Goal: Task Accomplishment & Management: Use online tool/utility

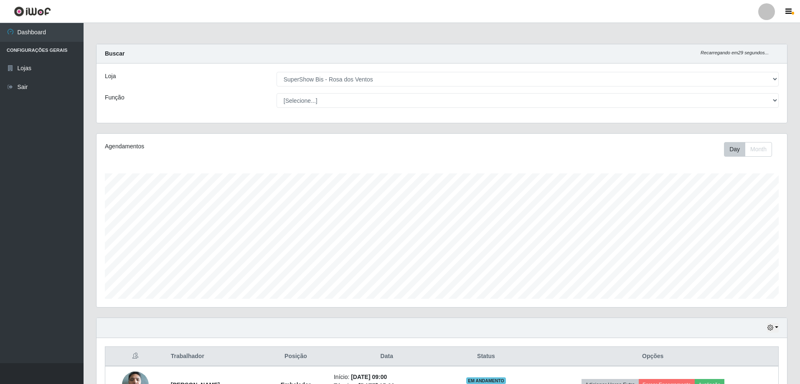
select select "60"
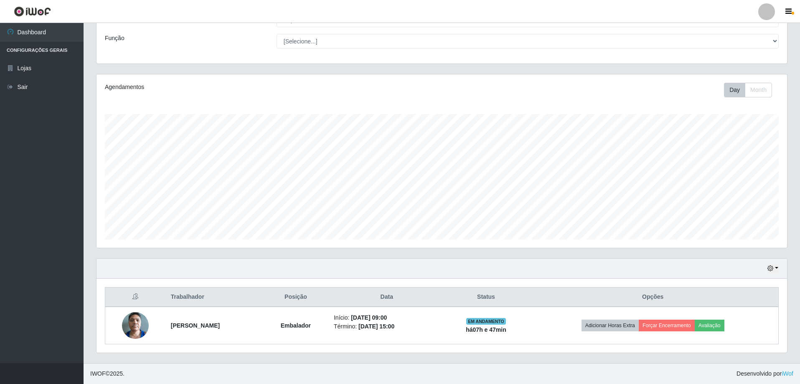
click at [720, 327] on button "Avaliação" at bounding box center [709, 325] width 30 height 12
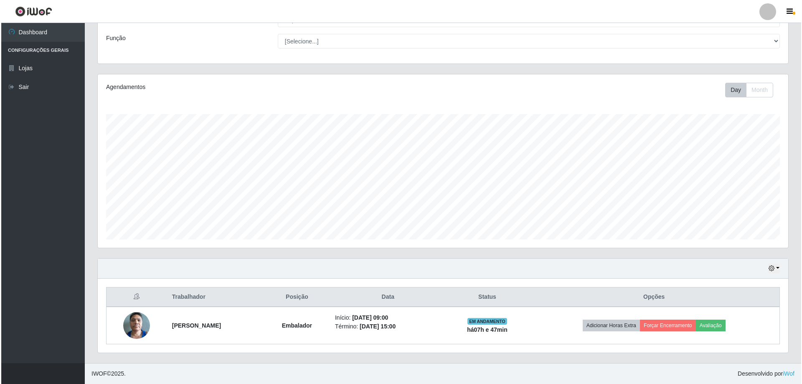
scroll to position [173, 686]
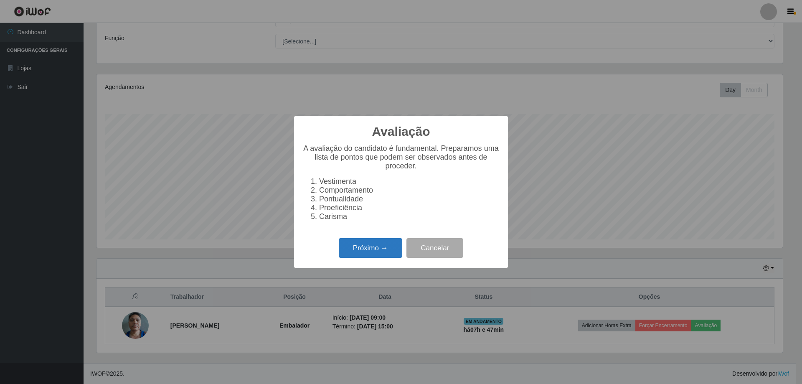
click at [367, 247] on button "Próximo →" at bounding box center [370, 248] width 63 height 20
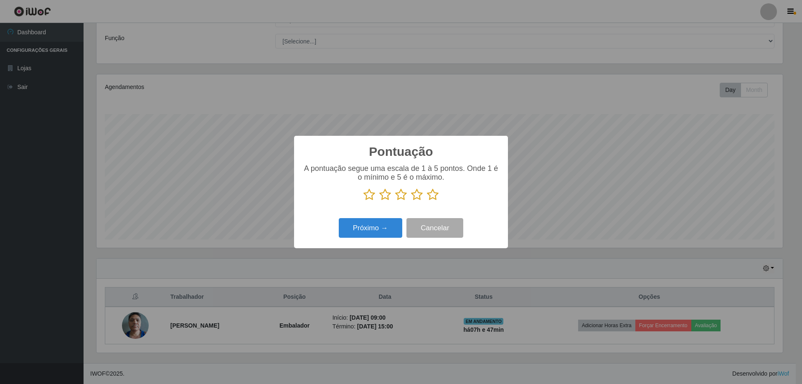
click at [433, 197] on icon at bounding box center [433, 194] width 12 height 13
click at [427, 201] on input "radio" at bounding box center [427, 201] width 0 height 0
click at [374, 220] on button "Próximo →" at bounding box center [370, 228] width 63 height 20
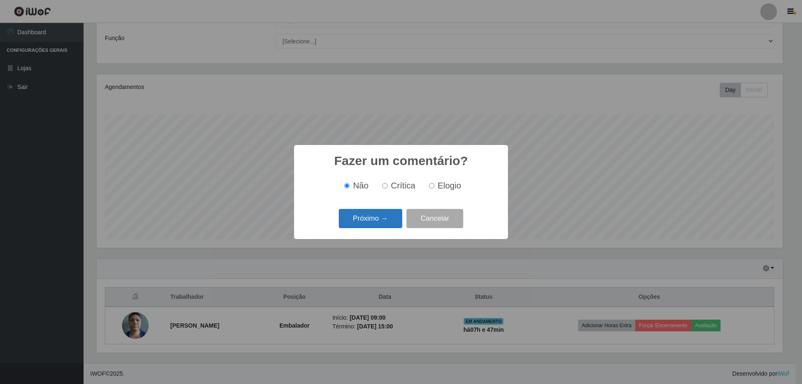
click at [388, 220] on button "Próximo →" at bounding box center [370, 219] width 63 height 20
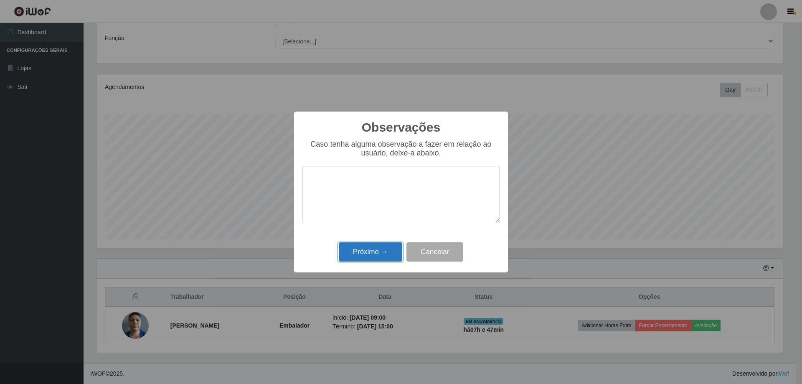
click at [390, 250] on button "Próximo →" at bounding box center [370, 252] width 63 height 20
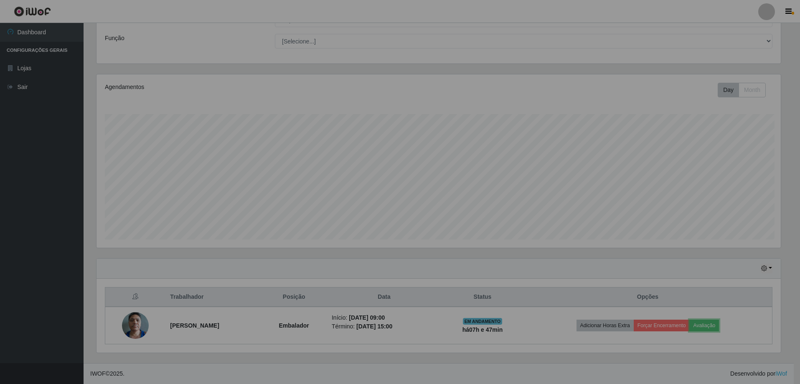
scroll to position [173, 690]
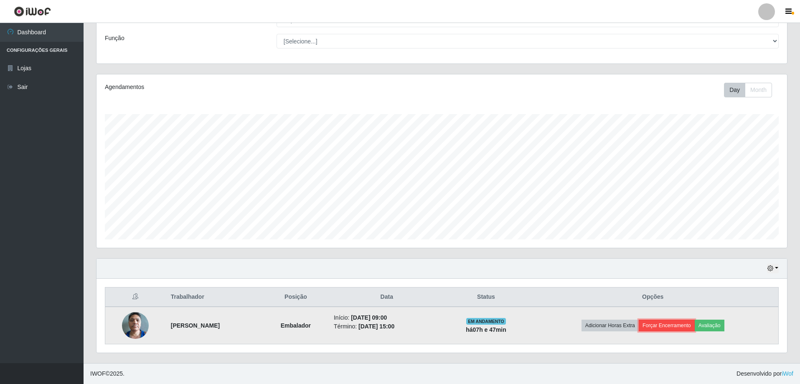
click at [674, 324] on button "Forçar Encerramento" at bounding box center [667, 325] width 56 height 12
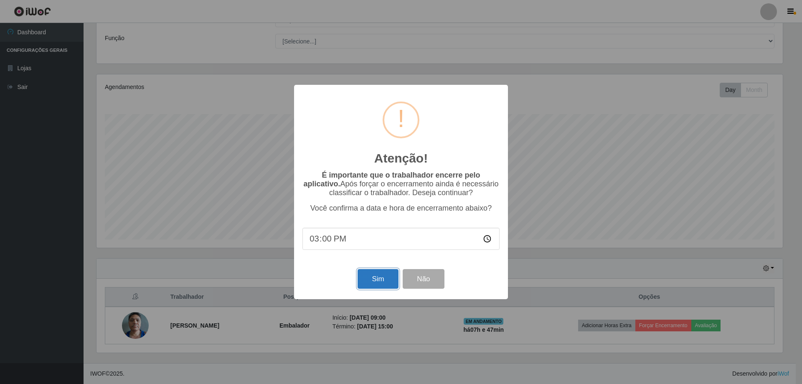
click at [363, 282] on button "Sim" at bounding box center [377, 279] width 41 height 20
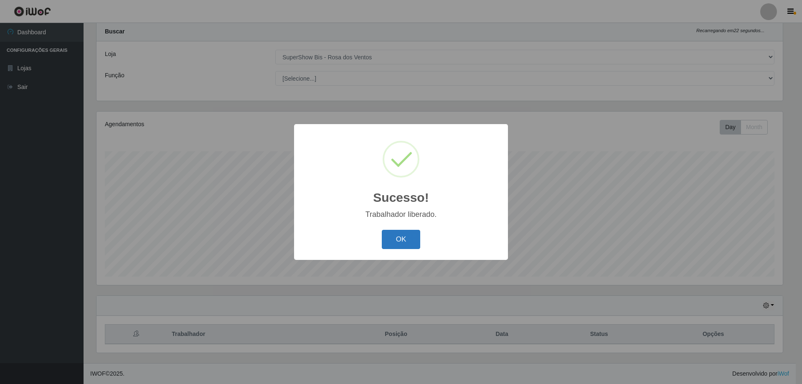
click at [395, 244] on button "OK" at bounding box center [401, 240] width 39 height 20
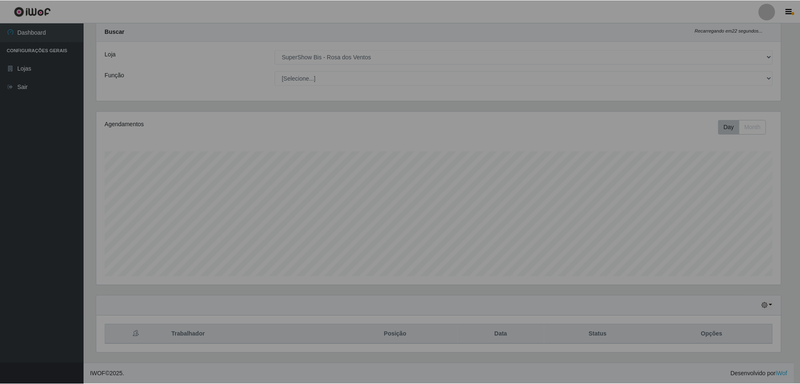
scroll to position [173, 690]
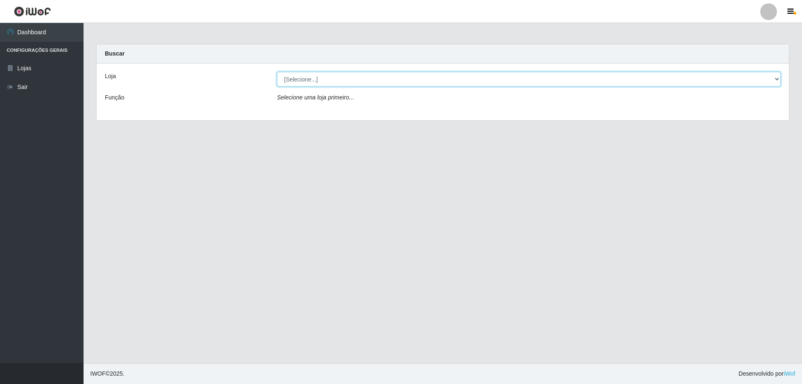
click at [296, 81] on select "[Selecione...] SuperShow Bis - Avenida 6 SuperShow [GEOGRAPHIC_DATA]" at bounding box center [529, 79] width 504 height 15
select select "60"
click at [277, 72] on select "[Selecione...] SuperShow Bis - Avenida 6 SuperShow [GEOGRAPHIC_DATA]" at bounding box center [529, 79] width 504 height 15
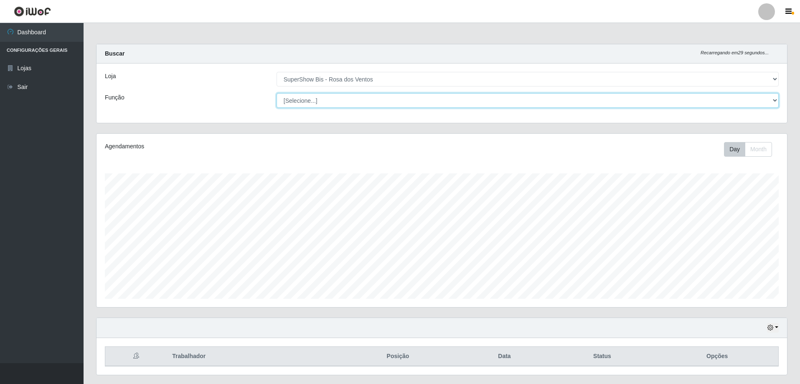
scroll to position [173, 690]
click at [322, 99] on select "[Selecione...] ASG ASG + ASG ++ Auxiliar de Cozinha Balconista de Açougue Balco…" at bounding box center [527, 100] width 502 height 15
select select "1"
click at [276, 93] on select "[Selecione...] ASG ASG + ASG ++ Auxiliar de Cozinha Balconista de Açougue Balco…" at bounding box center [527, 100] width 502 height 15
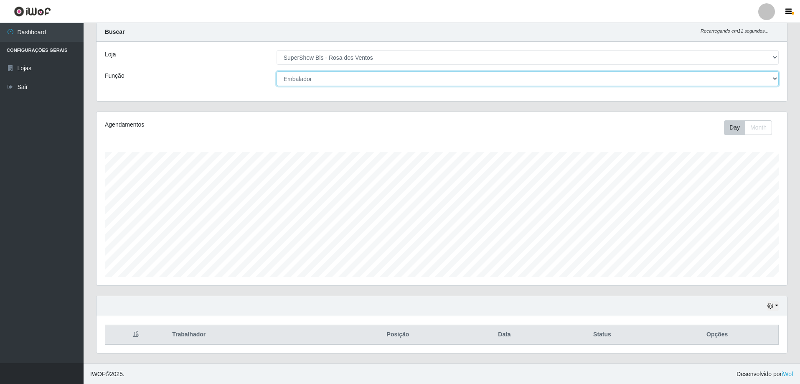
scroll to position [22, 0]
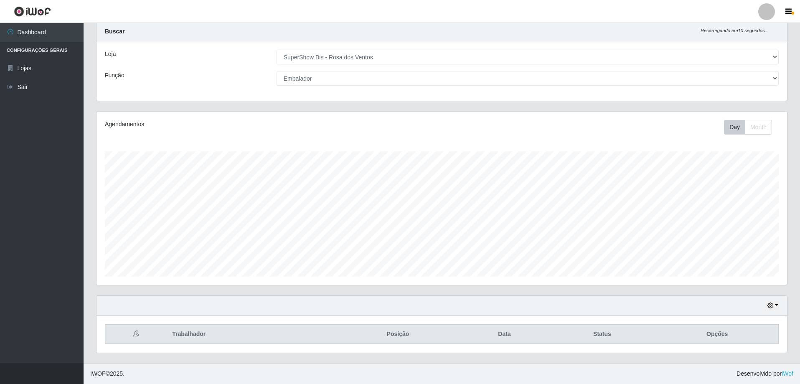
click at [767, 302] on div "Hoje 1 dia 3 dias 1 Semana Não encerrados" at bounding box center [441, 306] width 690 height 20
click at [768, 306] on icon "button" at bounding box center [770, 305] width 6 height 6
click at [754, 279] on button "1 Semana" at bounding box center [745, 275] width 66 height 18
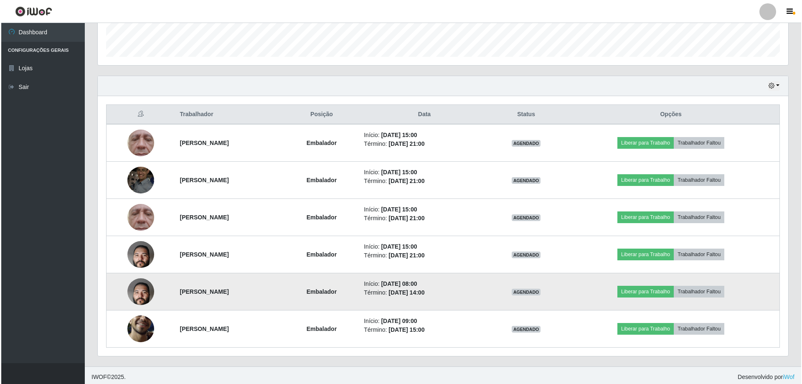
scroll to position [245, 0]
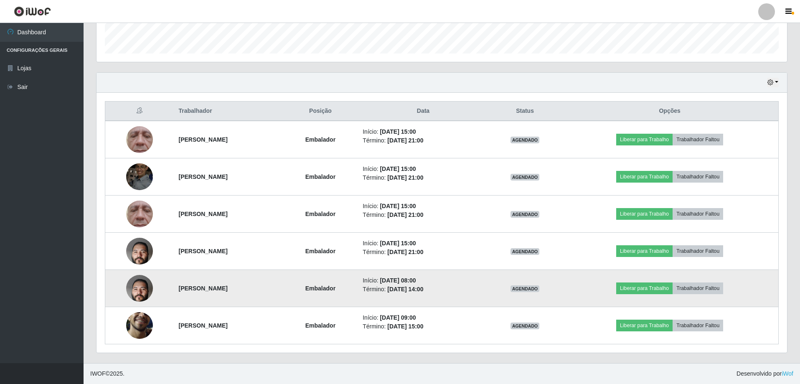
click at [131, 282] on img at bounding box center [139, 288] width 27 height 59
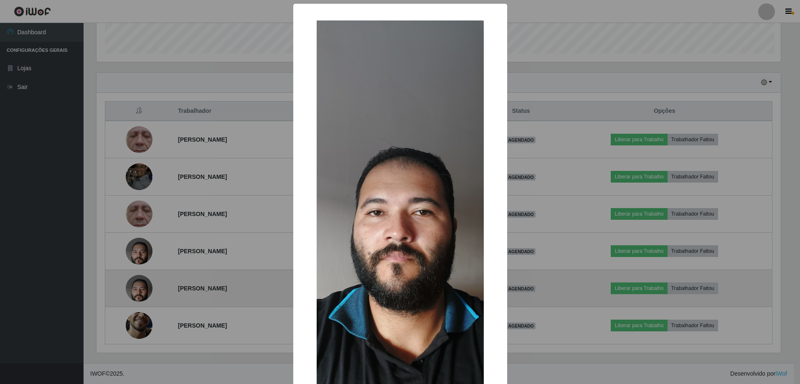
scroll to position [173, 686]
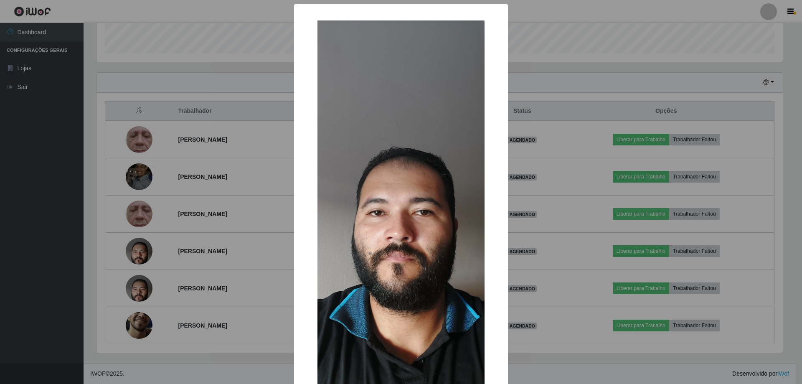
click at [418, 217] on img at bounding box center [400, 205] width 167 height 371
click at [302, 195] on div "×" at bounding box center [400, 206] width 197 height 388
click at [280, 172] on div "× OK Cancel" at bounding box center [401, 192] width 802 height 384
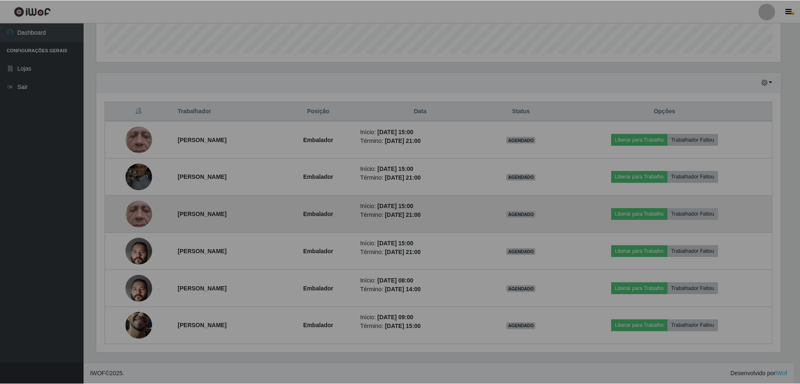
scroll to position [173, 690]
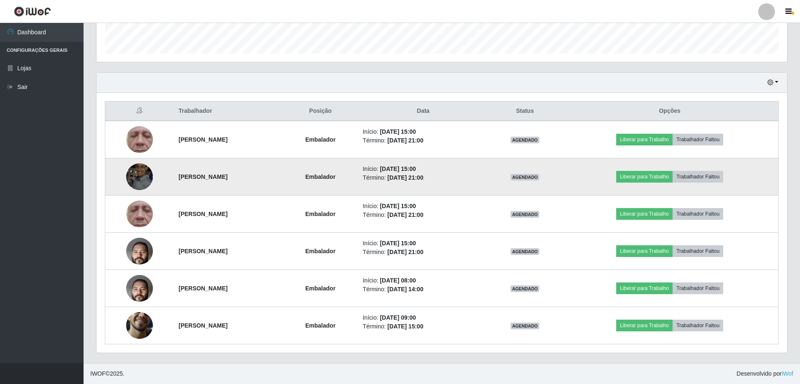
click at [135, 180] on img at bounding box center [139, 176] width 27 height 35
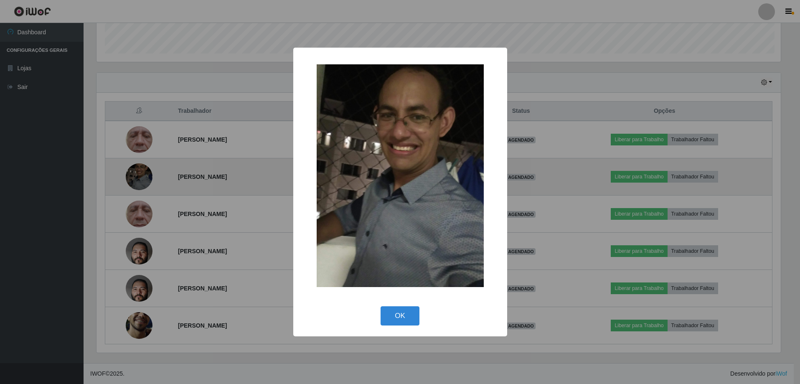
scroll to position [173, 686]
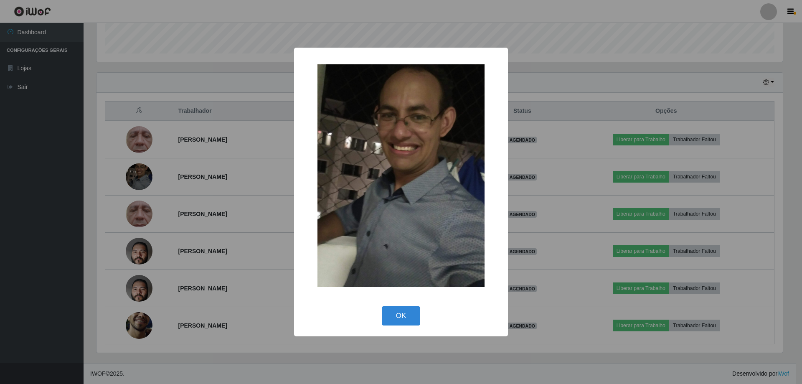
click at [435, 163] on img at bounding box center [400, 175] width 167 height 223
click at [273, 163] on div "× OK Cancel" at bounding box center [401, 192] width 802 height 384
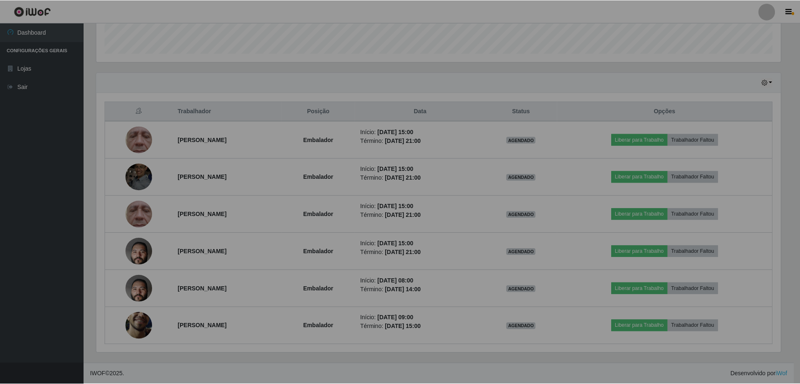
scroll to position [173, 690]
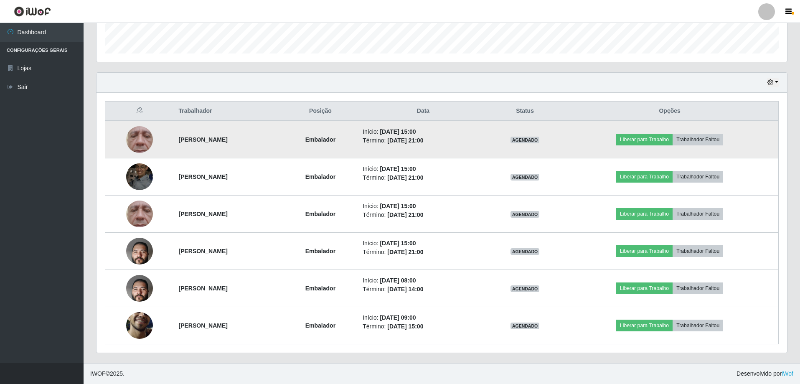
click at [131, 144] on img at bounding box center [139, 139] width 27 height 59
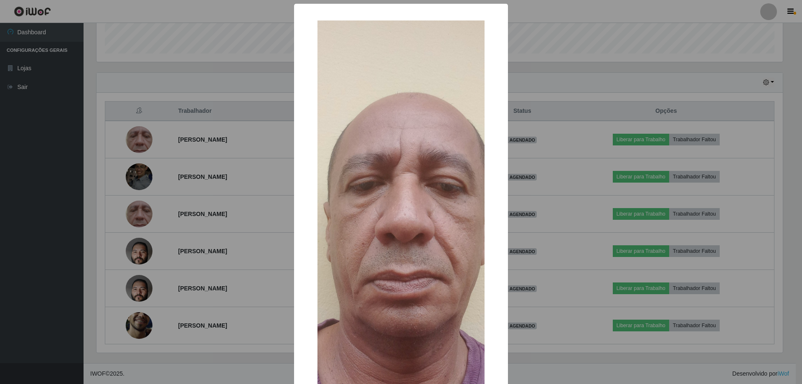
click at [258, 162] on div "× OK Cancel" at bounding box center [401, 192] width 802 height 384
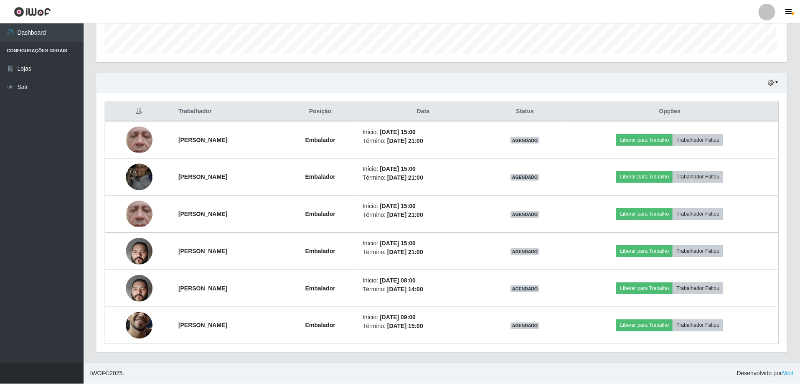
scroll to position [173, 690]
